Goal: Transaction & Acquisition: Purchase product/service

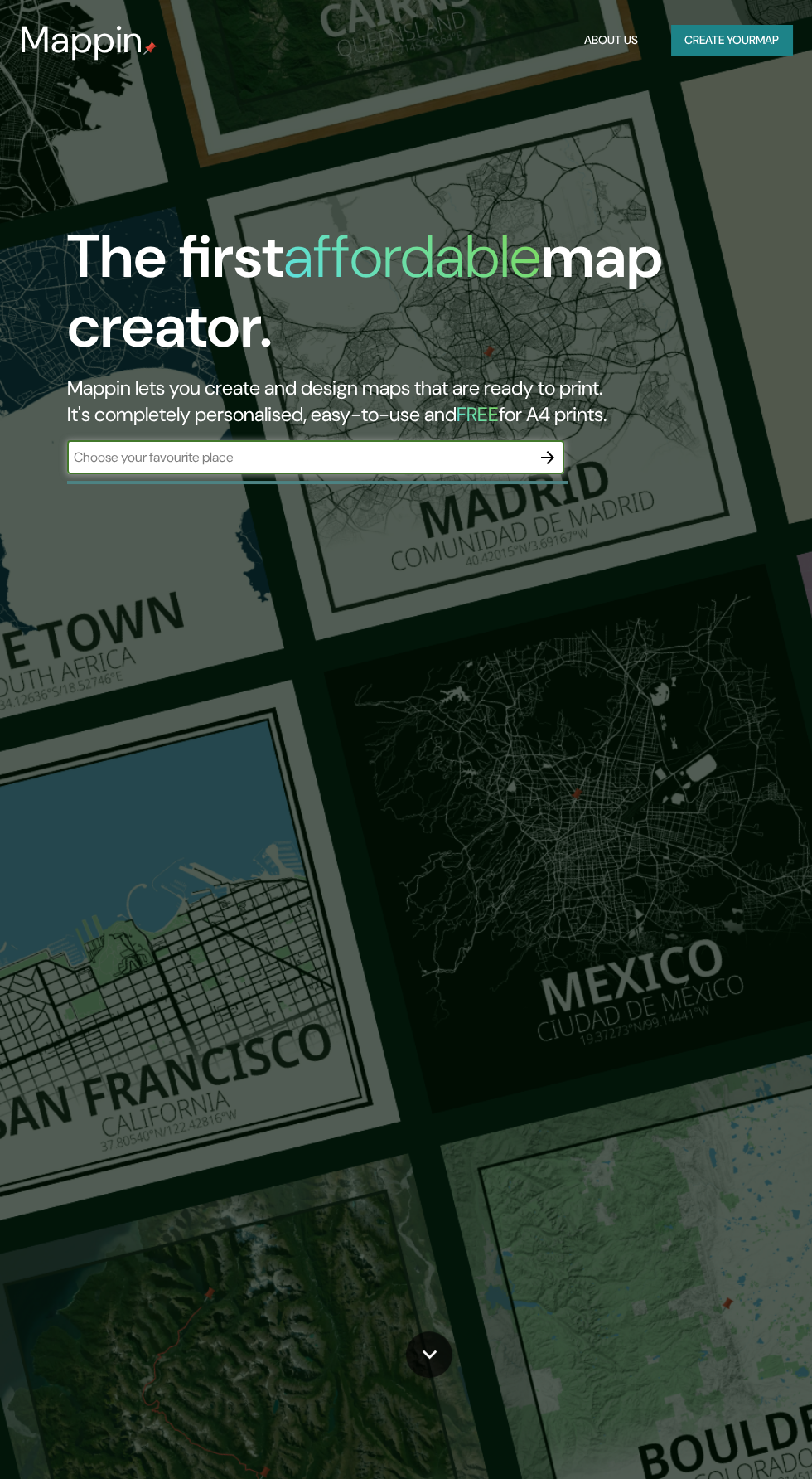
click at [766, 43] on button "Create your map" at bounding box center [732, 40] width 121 height 31
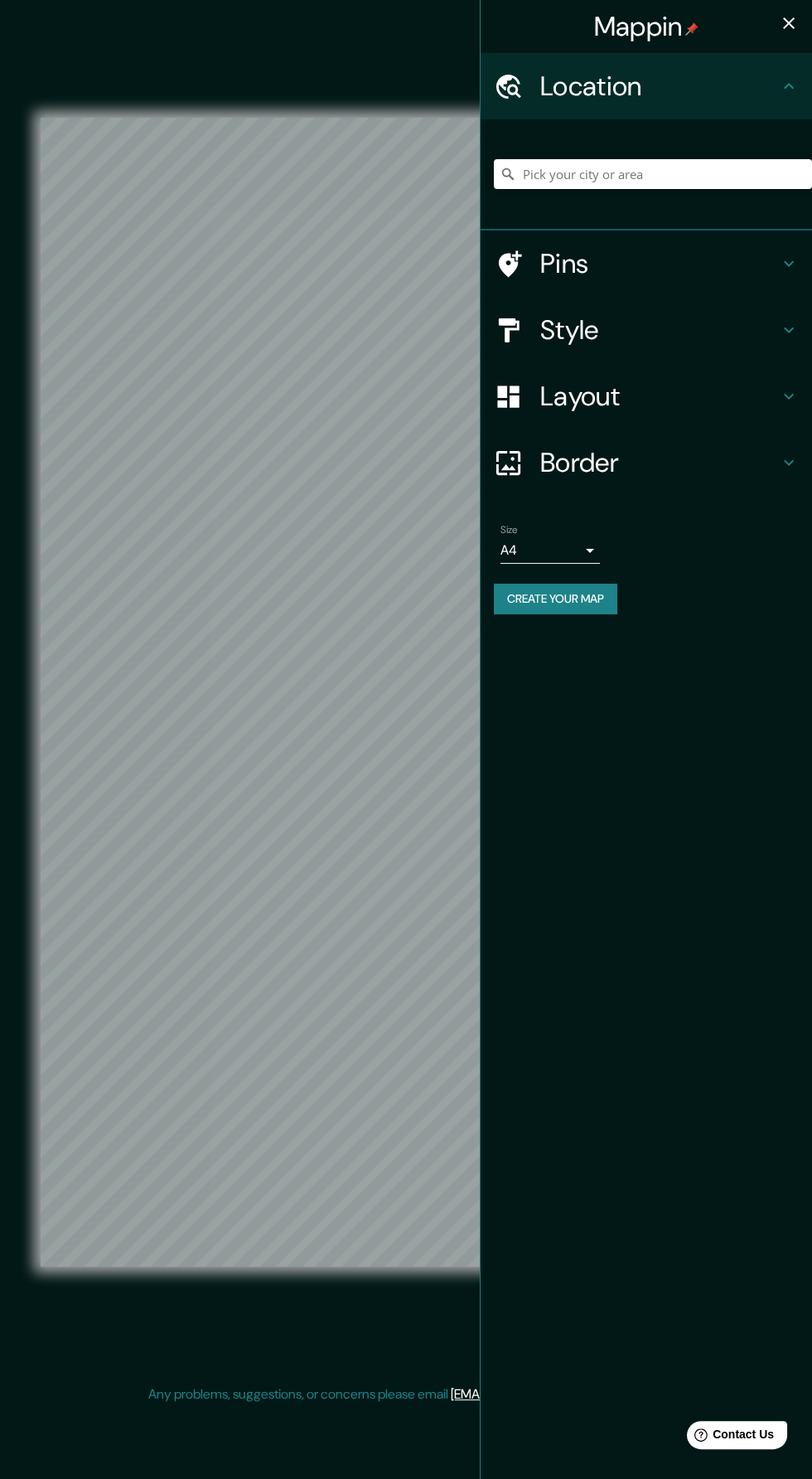
click at [729, 391] on h4 "Layout" at bounding box center [659, 396] width 239 height 33
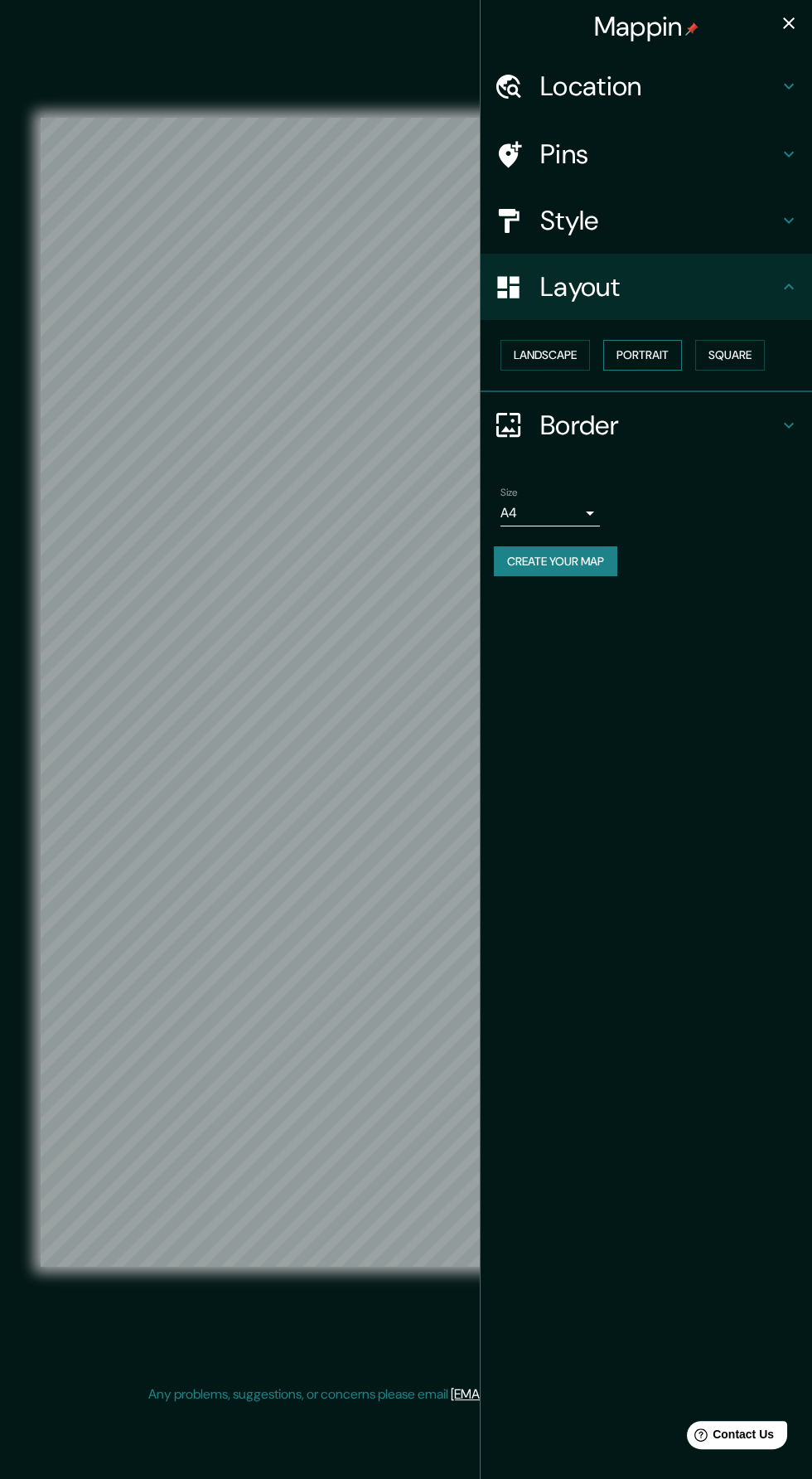
click at [657, 362] on button "Portrait" at bounding box center [642, 355] width 78 height 31
click at [746, 354] on button "Square" at bounding box center [730, 355] width 69 height 31
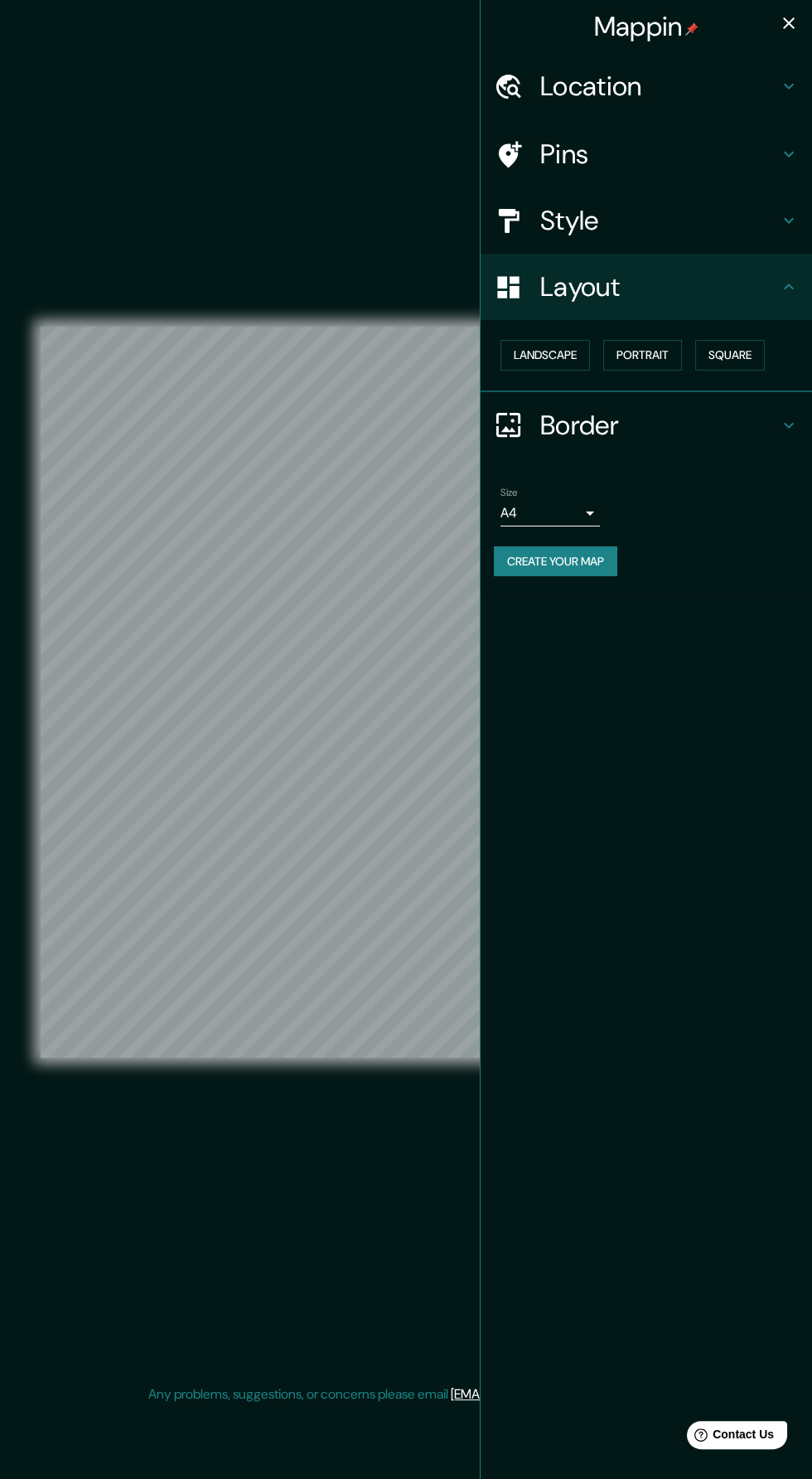
click at [785, 28] on icon "button" at bounding box center [789, 23] width 20 height 20
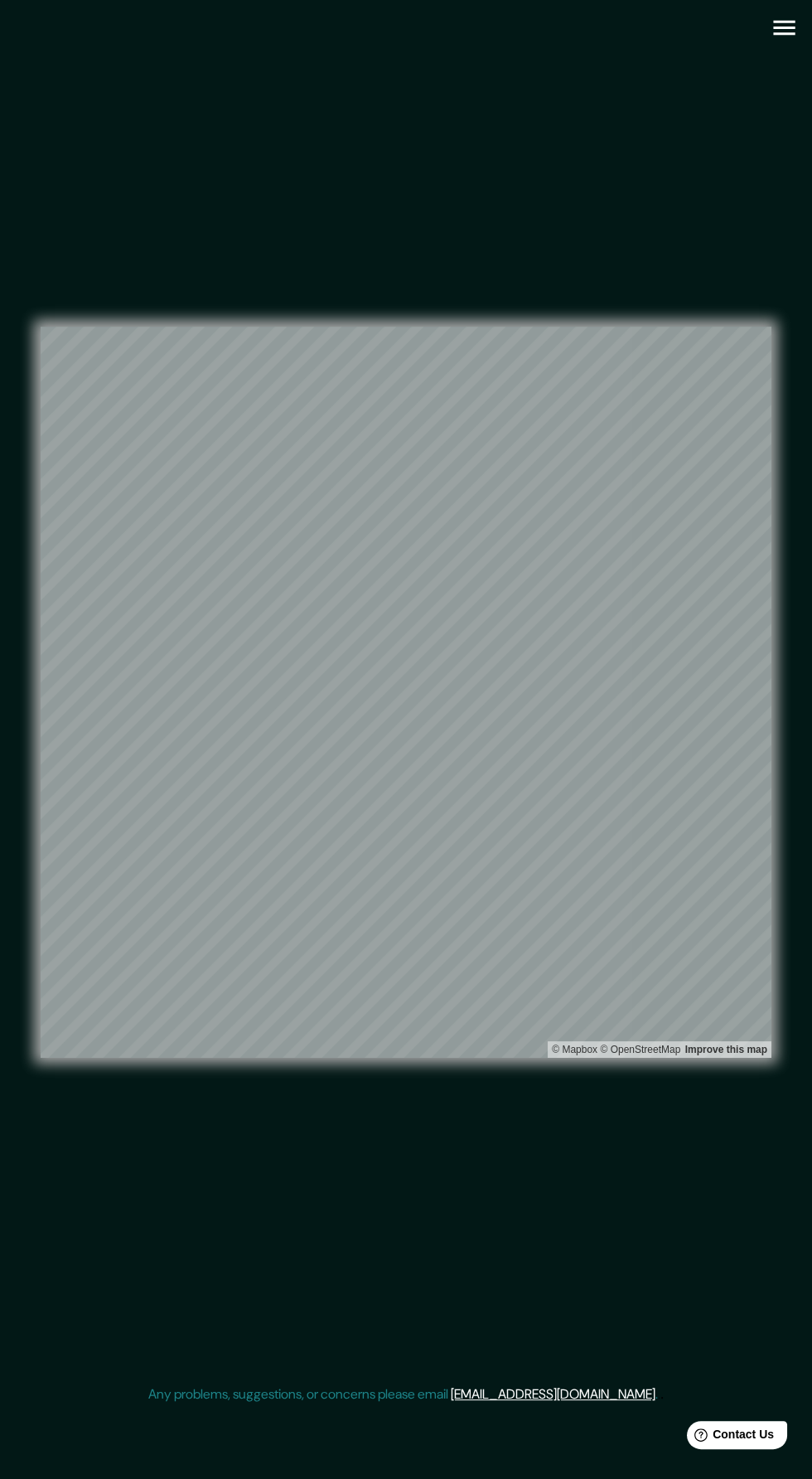
click at [777, 28] on icon "button" at bounding box center [784, 28] width 22 height 15
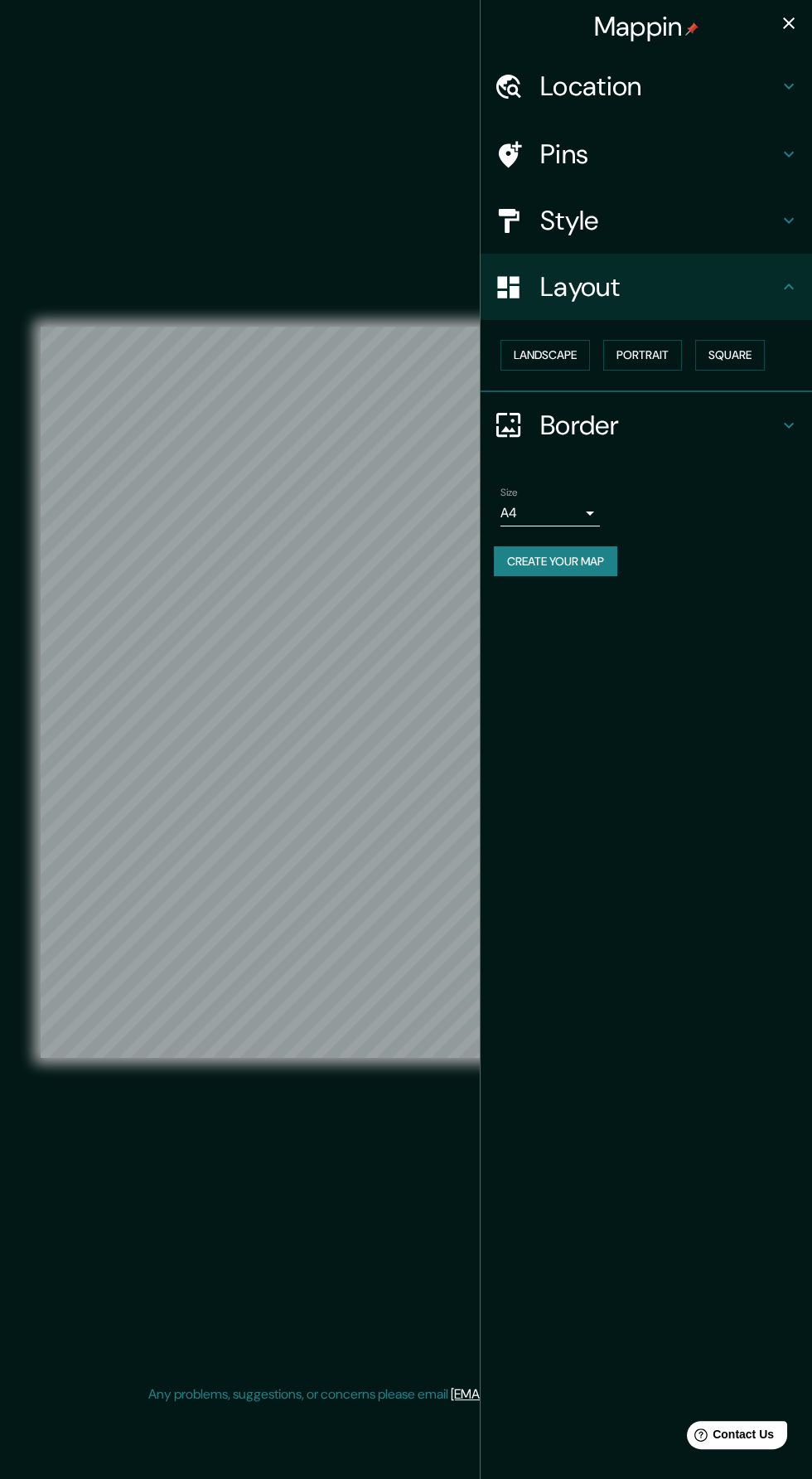
click at [582, 498] on body "Mappin Location Pins Style Layout Landscape Portrait Square Border Choose a bor…" at bounding box center [406, 739] width 812 height 1479
click at [568, 574] on li "A3" at bounding box center [550, 576] width 99 height 30
type input "a4"
click at [783, 28] on icon "button" at bounding box center [789, 24] width 12 height 12
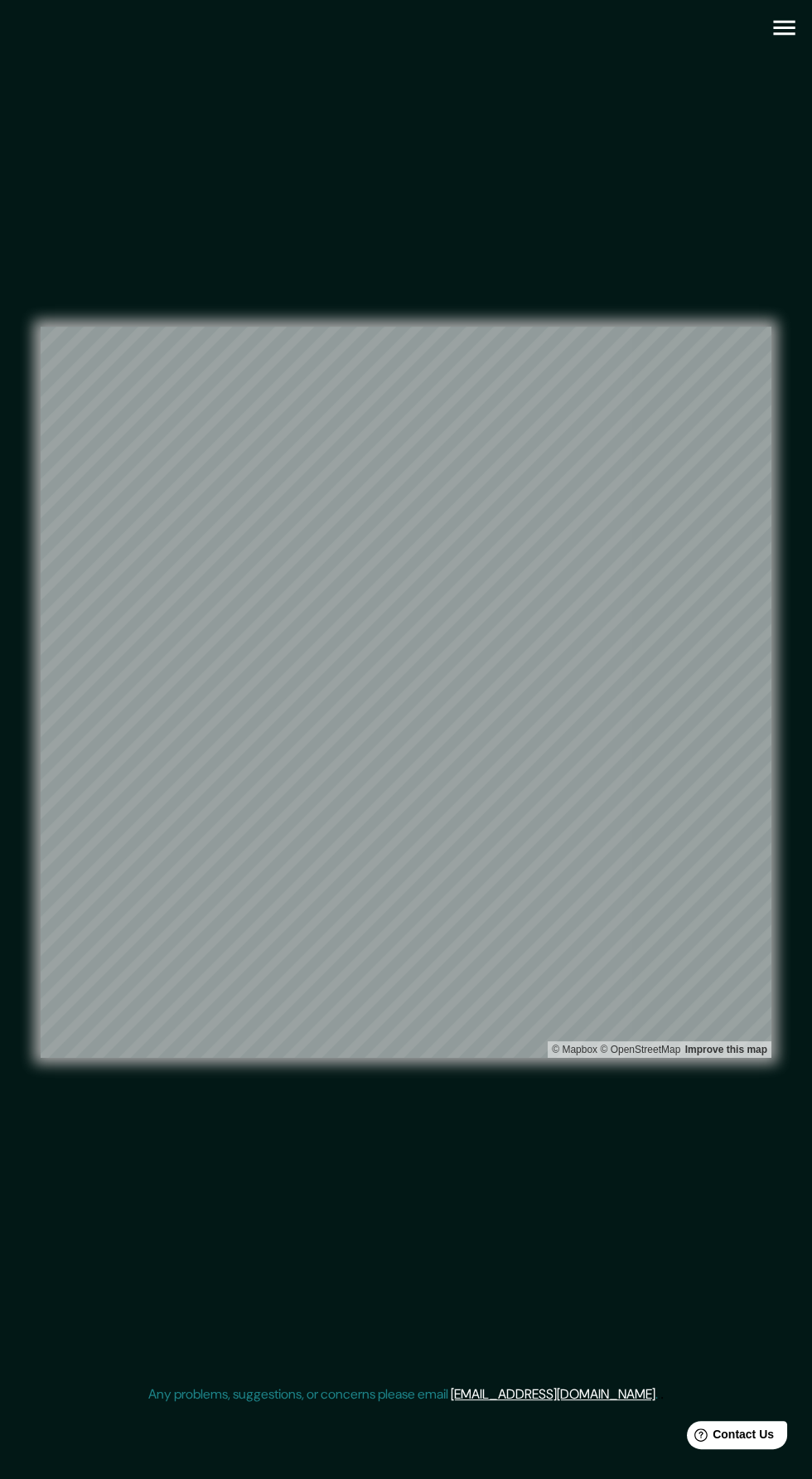
click at [780, 32] on icon "button" at bounding box center [784, 27] width 29 height 29
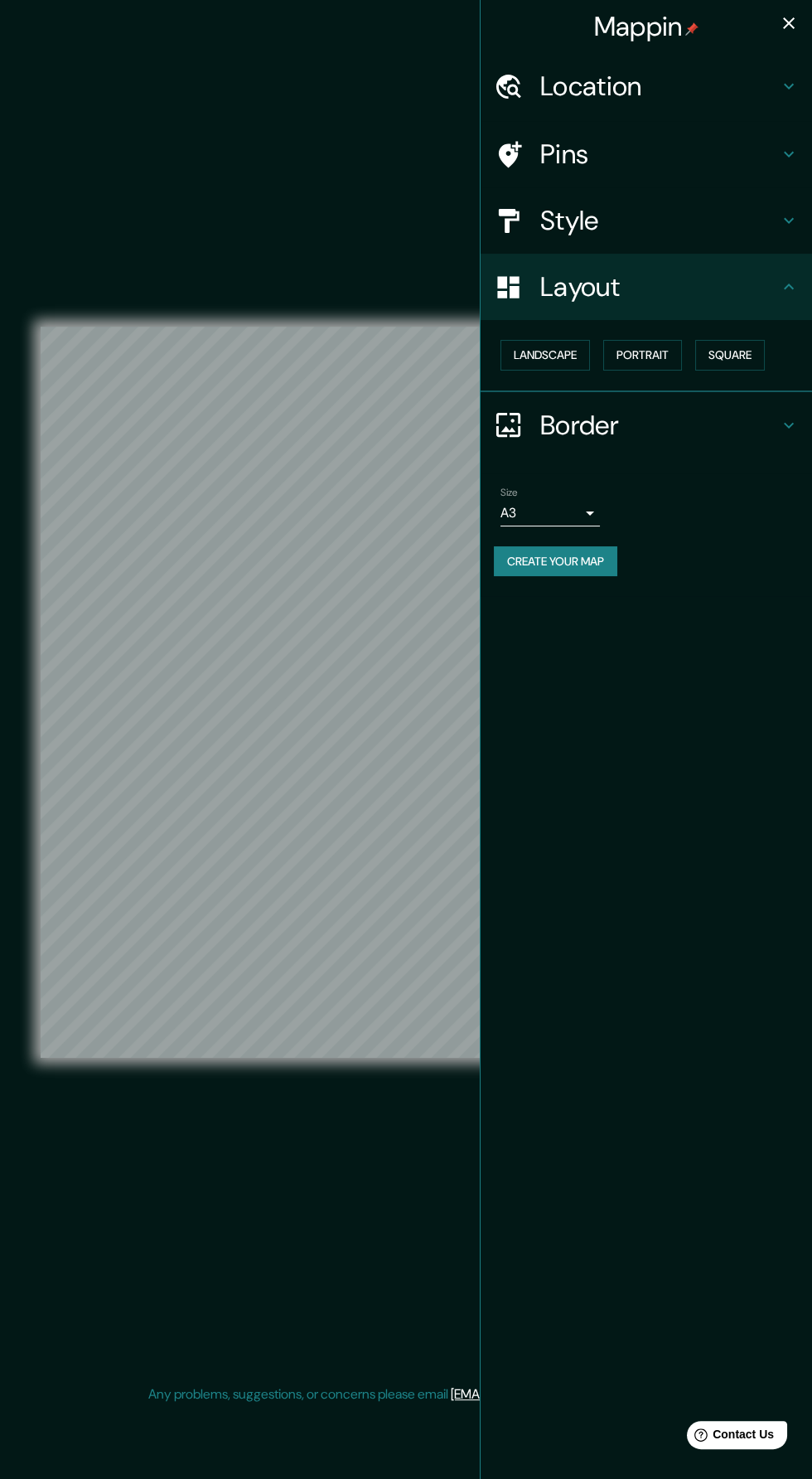
click at [606, 569] on button "Create your map" at bounding box center [555, 561] width 124 height 31
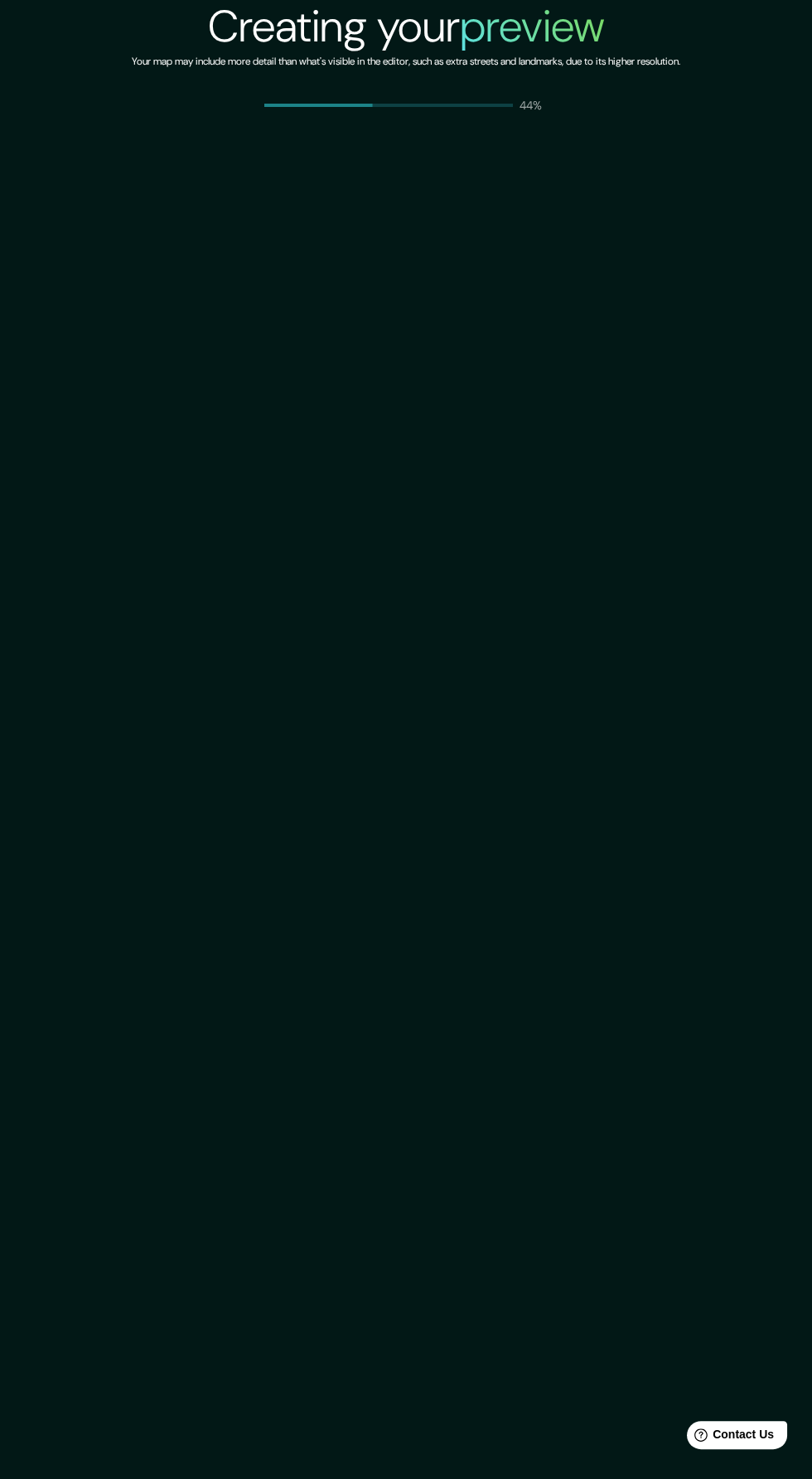
click at [692, 365] on div "Creating your preview Your map may include more detail than what's visible in t…" at bounding box center [406, 739] width 812 height 1479
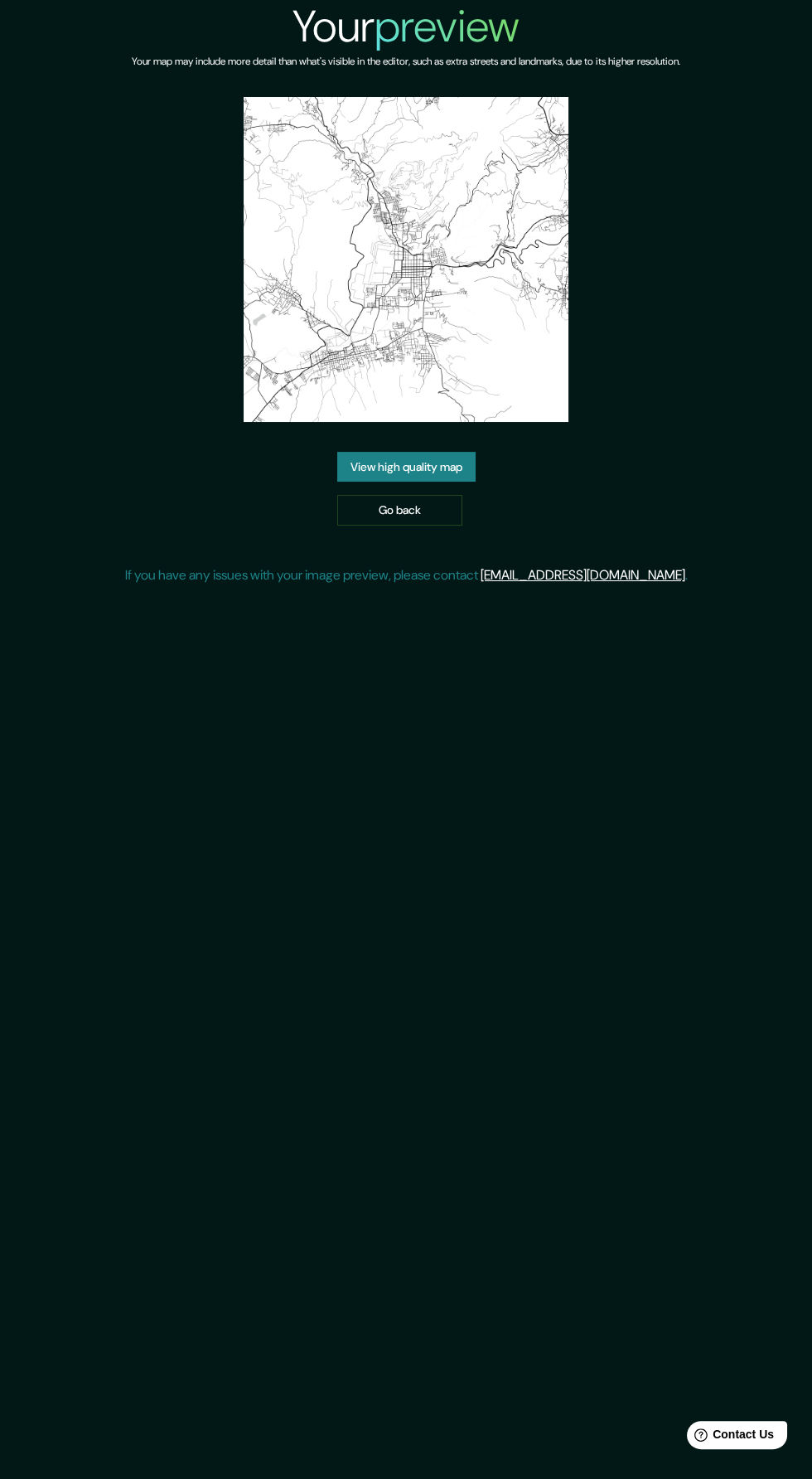
click at [453, 482] on link "View high quality map" at bounding box center [406, 467] width 139 height 31
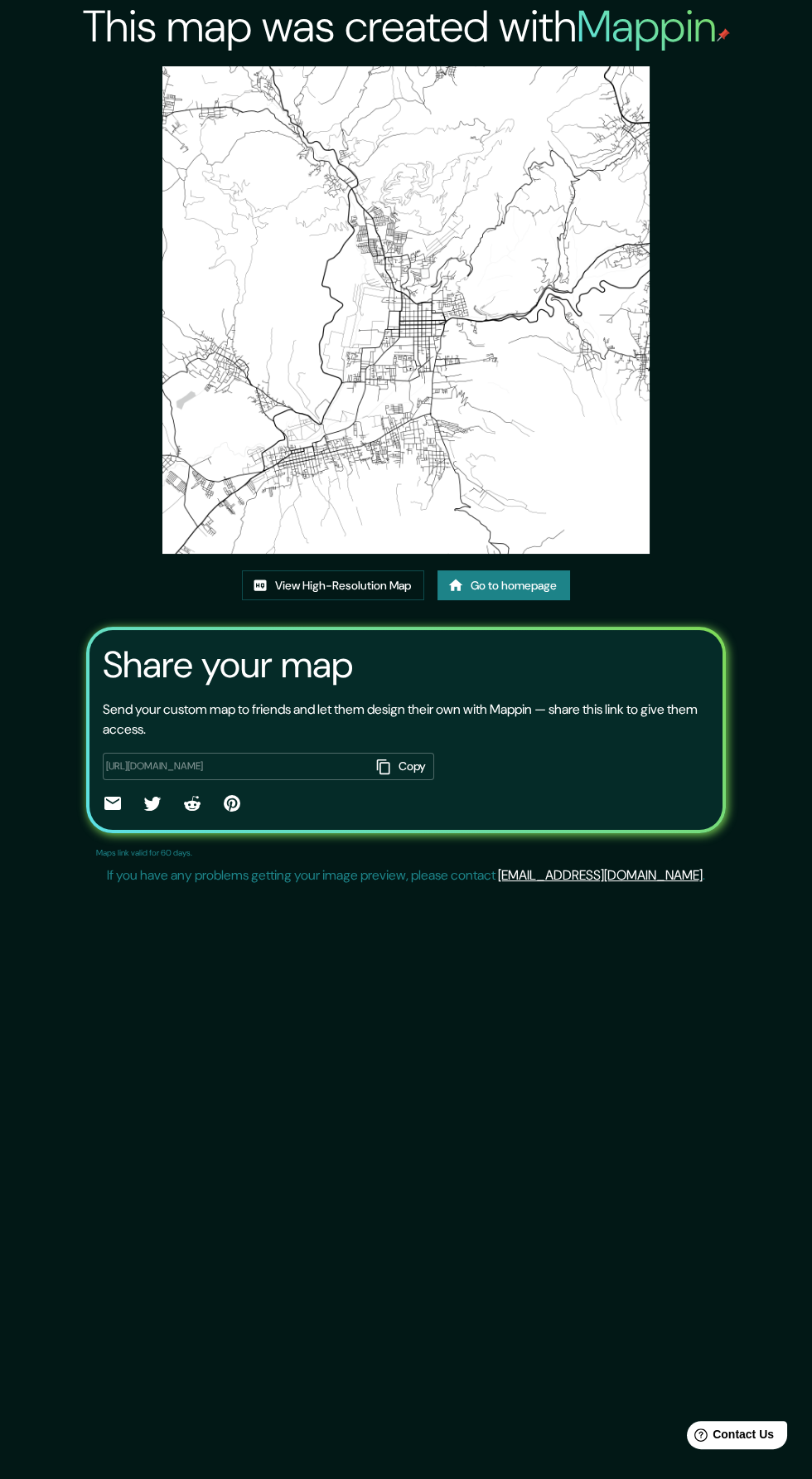
click at [559, 346] on img at bounding box center [406, 310] width 488 height 488
click at [400, 593] on link "View High-Resolution Map" at bounding box center [333, 585] width 182 height 31
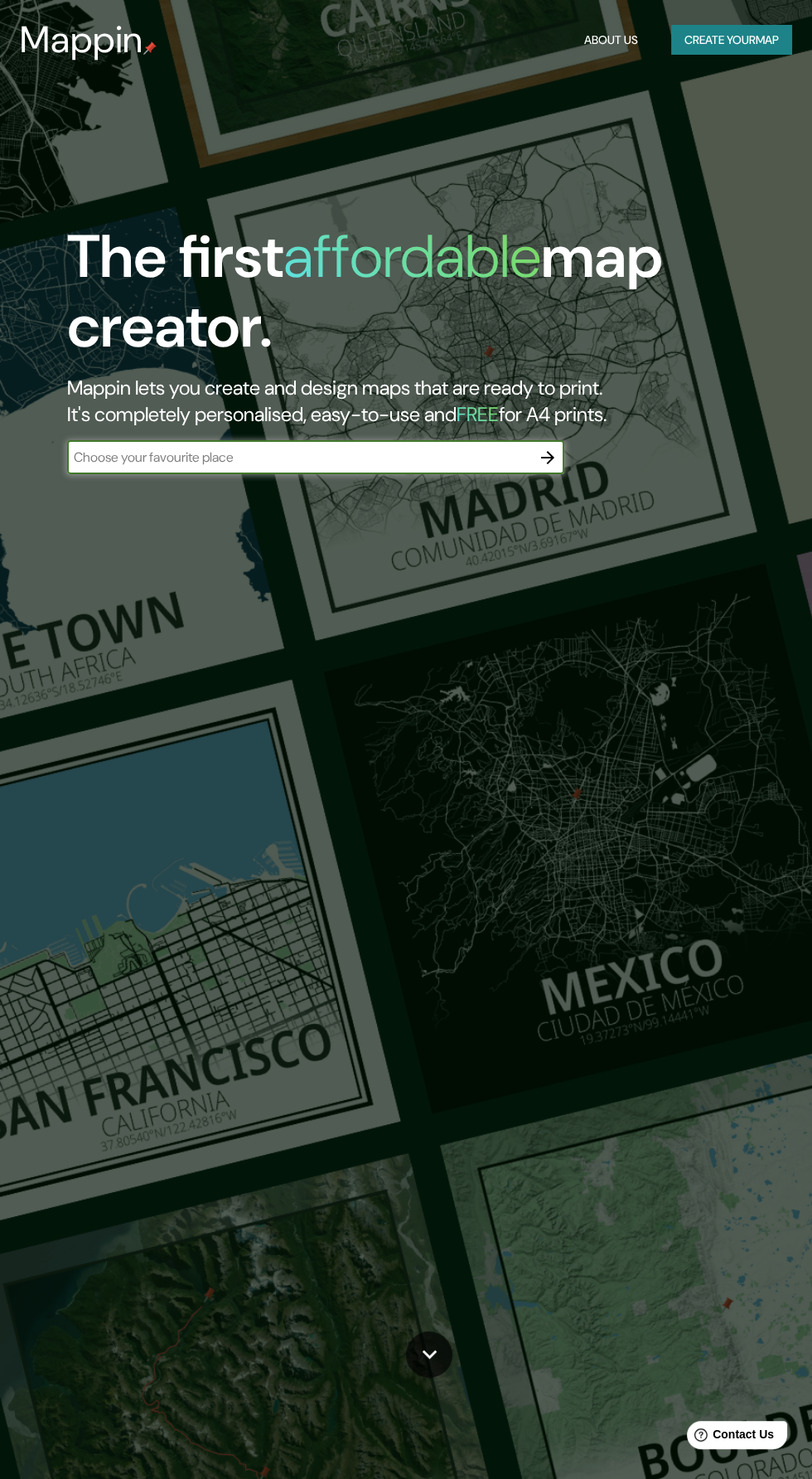
click at [768, 34] on button "Create your map" at bounding box center [732, 40] width 121 height 31
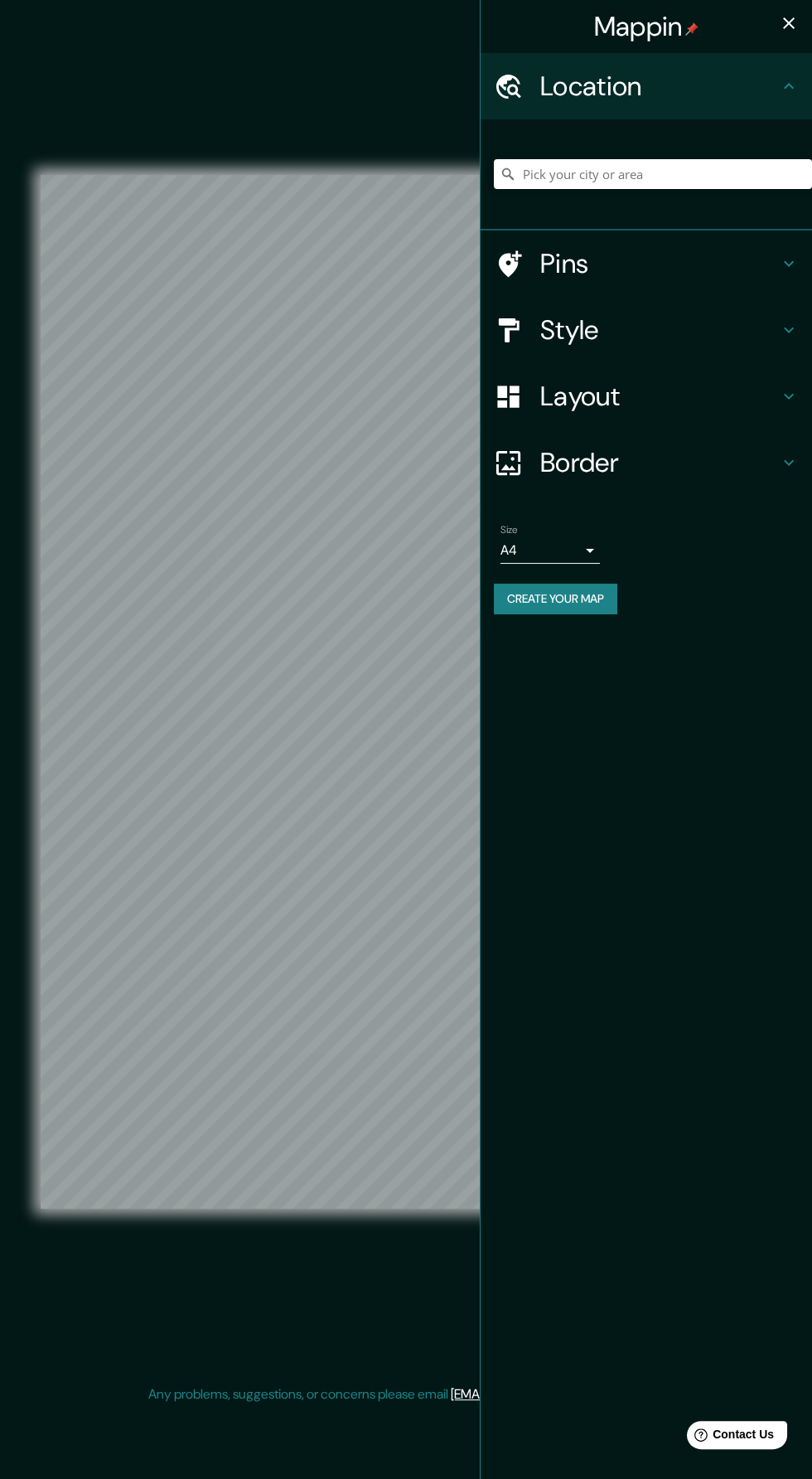
click at [788, 23] on icon "button" at bounding box center [789, 24] width 12 height 12
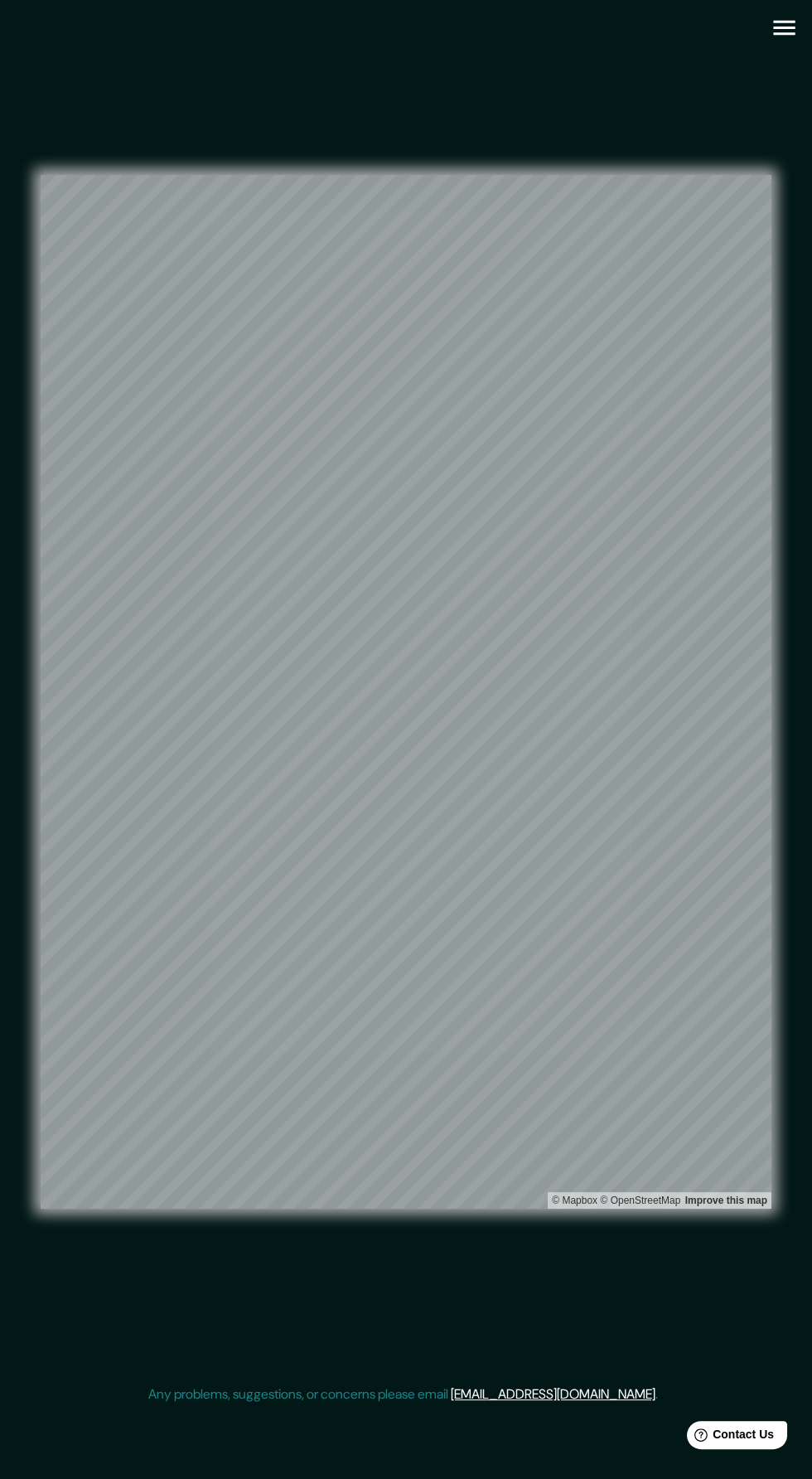
click at [775, 33] on icon "button" at bounding box center [784, 28] width 22 height 15
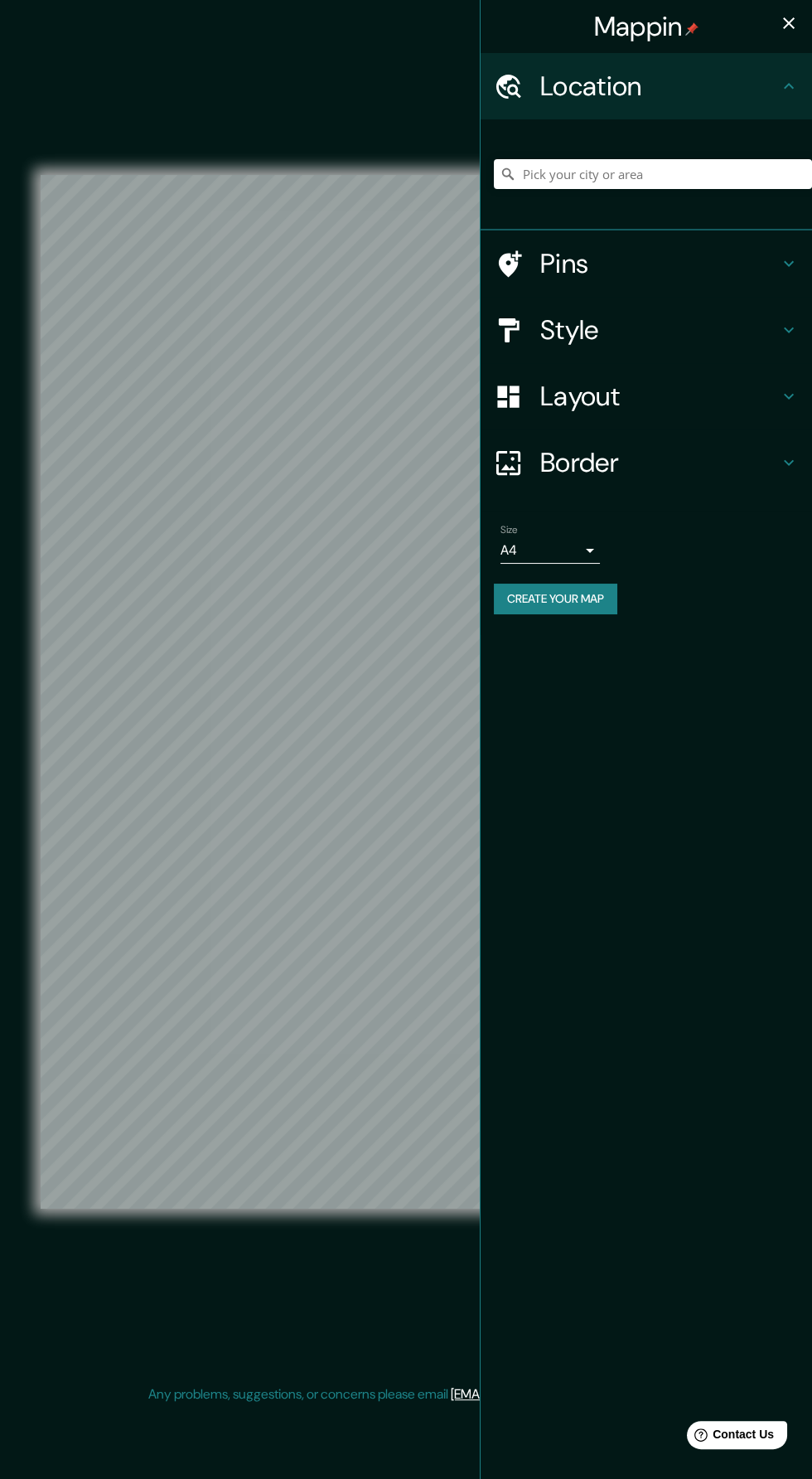
click at [594, 550] on body "Mappin Location Pins Style Layout Border Choose a border. Hint : you can make l…" at bounding box center [406, 739] width 812 height 1479
click at [582, 608] on li "A3" at bounding box center [550, 615] width 99 height 30
type input "a4"
click at [741, 383] on h4 "Layout" at bounding box center [659, 396] width 239 height 33
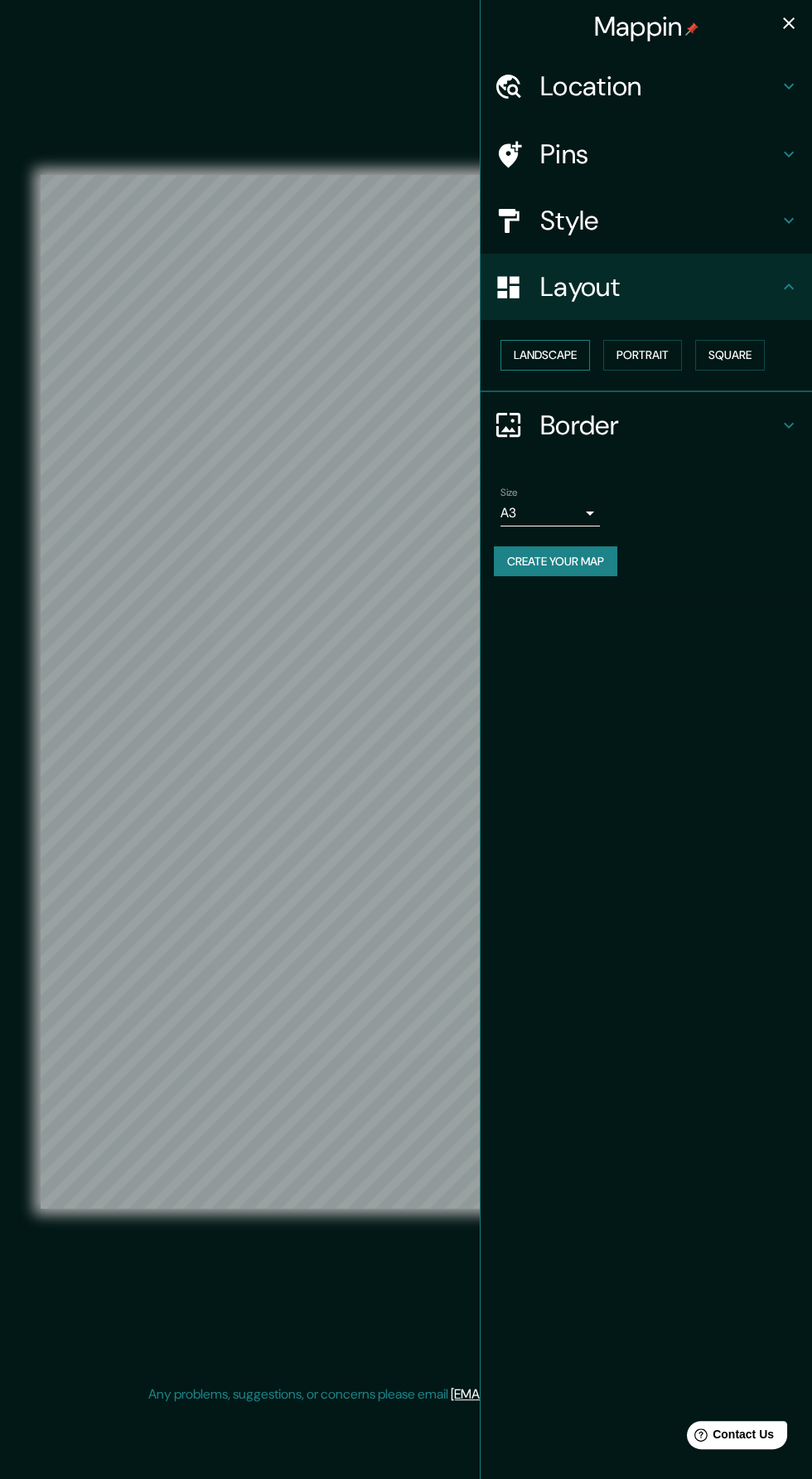
click at [565, 347] on button "Landscape" at bounding box center [545, 355] width 89 height 31
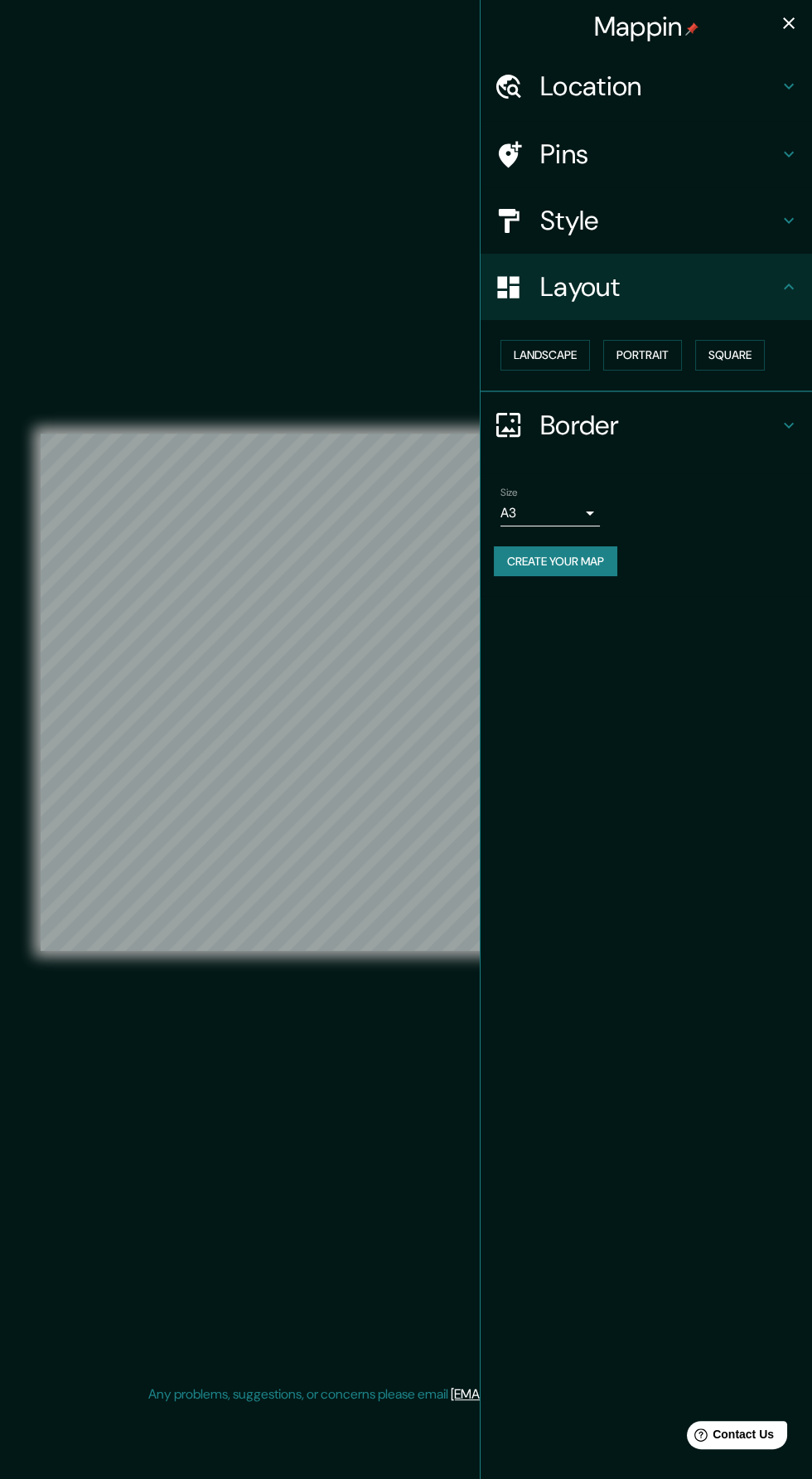
click at [788, 23] on icon "button" at bounding box center [789, 24] width 12 height 12
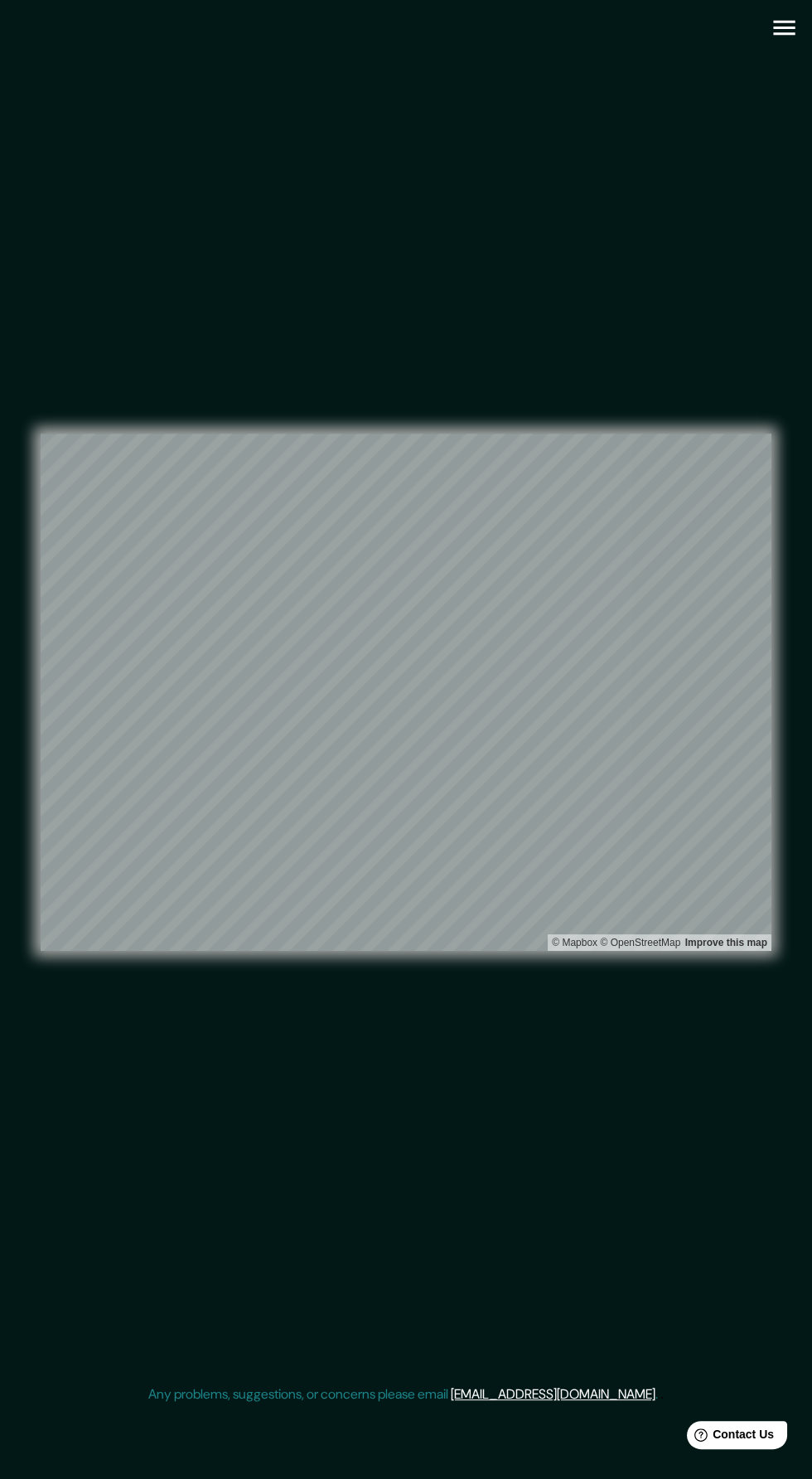
click at [784, 29] on icon "button" at bounding box center [784, 27] width 29 height 29
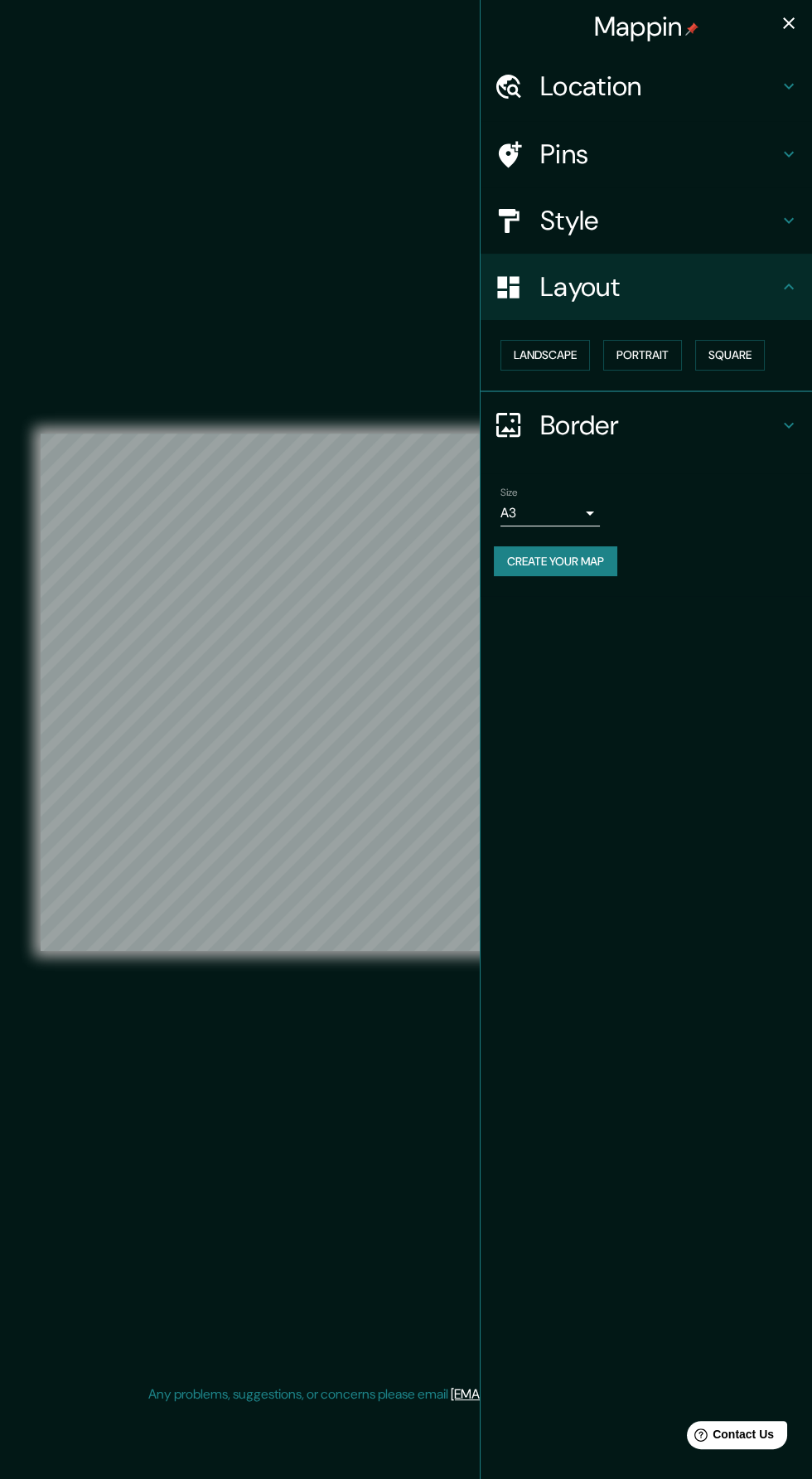
click at [613, 554] on button "Create your map" at bounding box center [555, 561] width 124 height 31
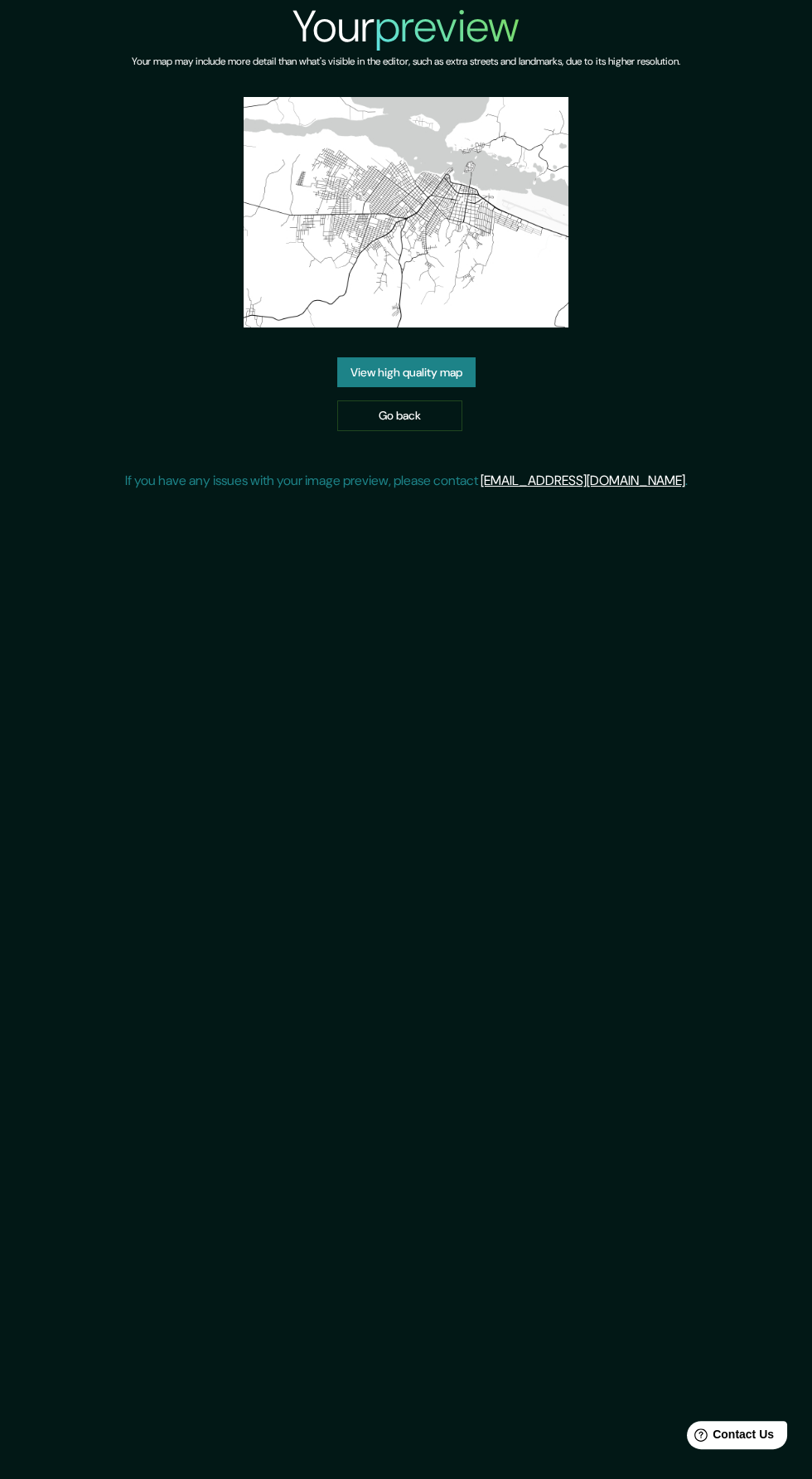
click at [472, 372] on link "View high quality map" at bounding box center [406, 372] width 139 height 31
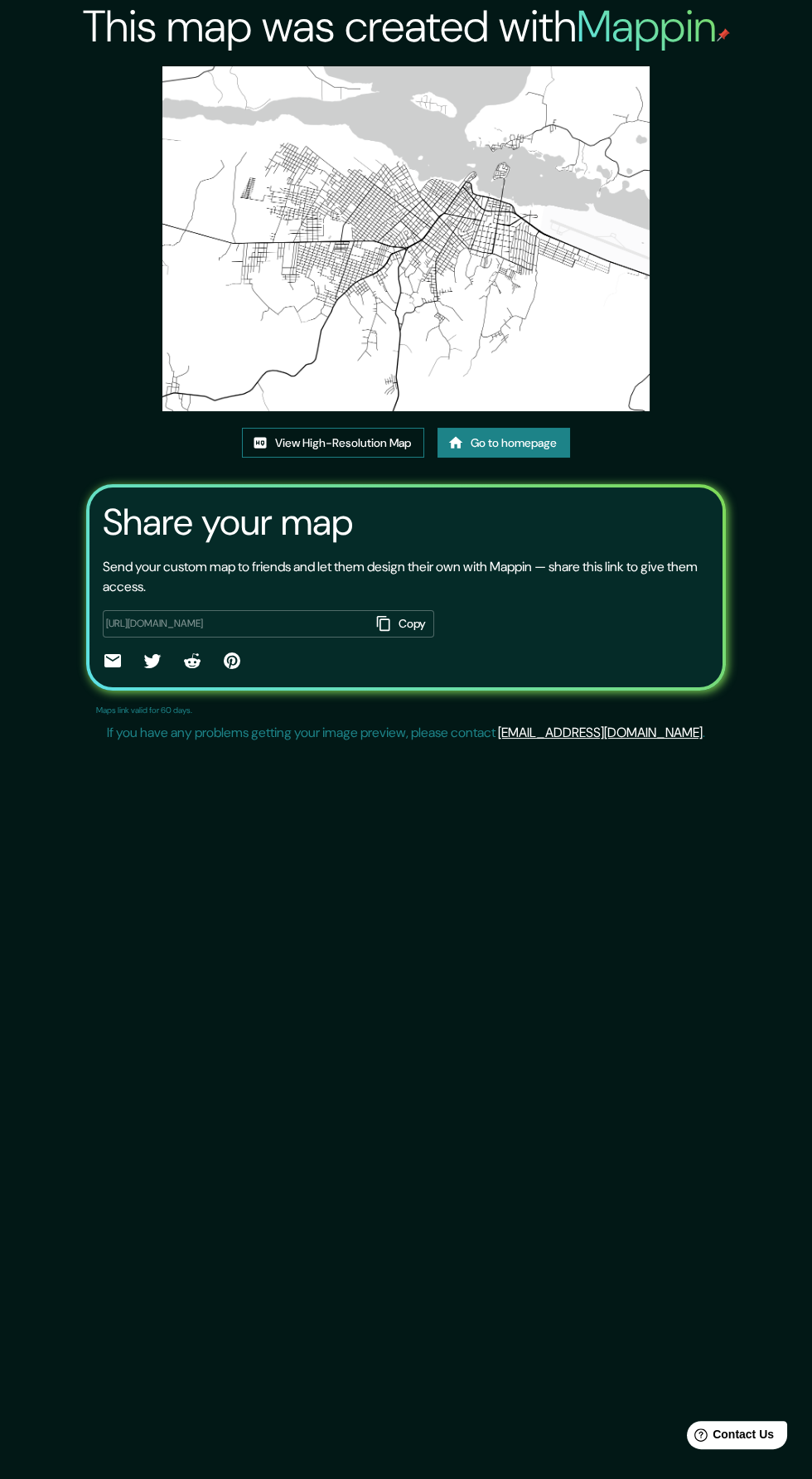
click at [395, 449] on link "View High-Resolution Map" at bounding box center [333, 442] width 182 height 31
